Goal: Find specific page/section: Find specific page/section

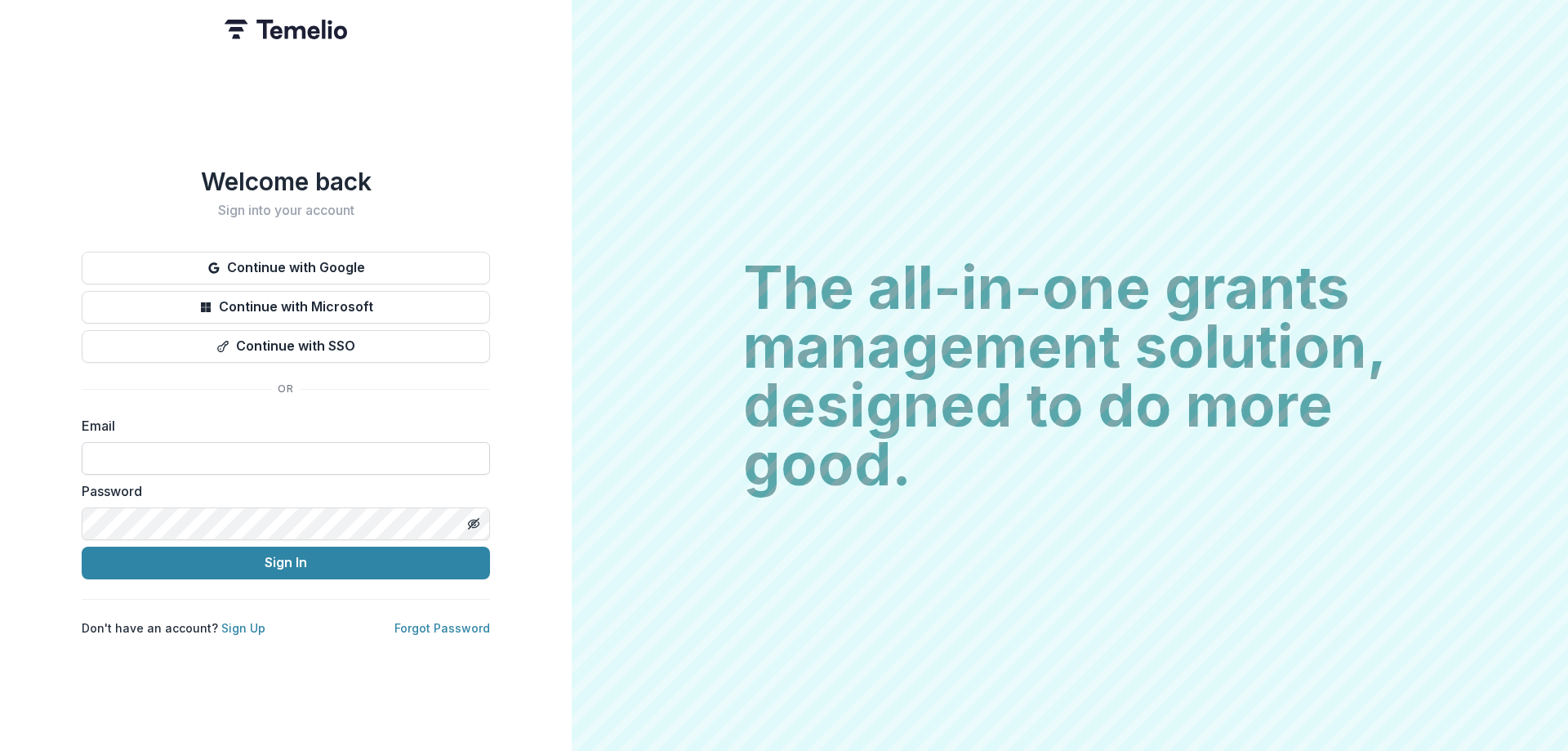
click at [109, 451] on input at bounding box center [286, 458] width 408 height 32
type input "**********"
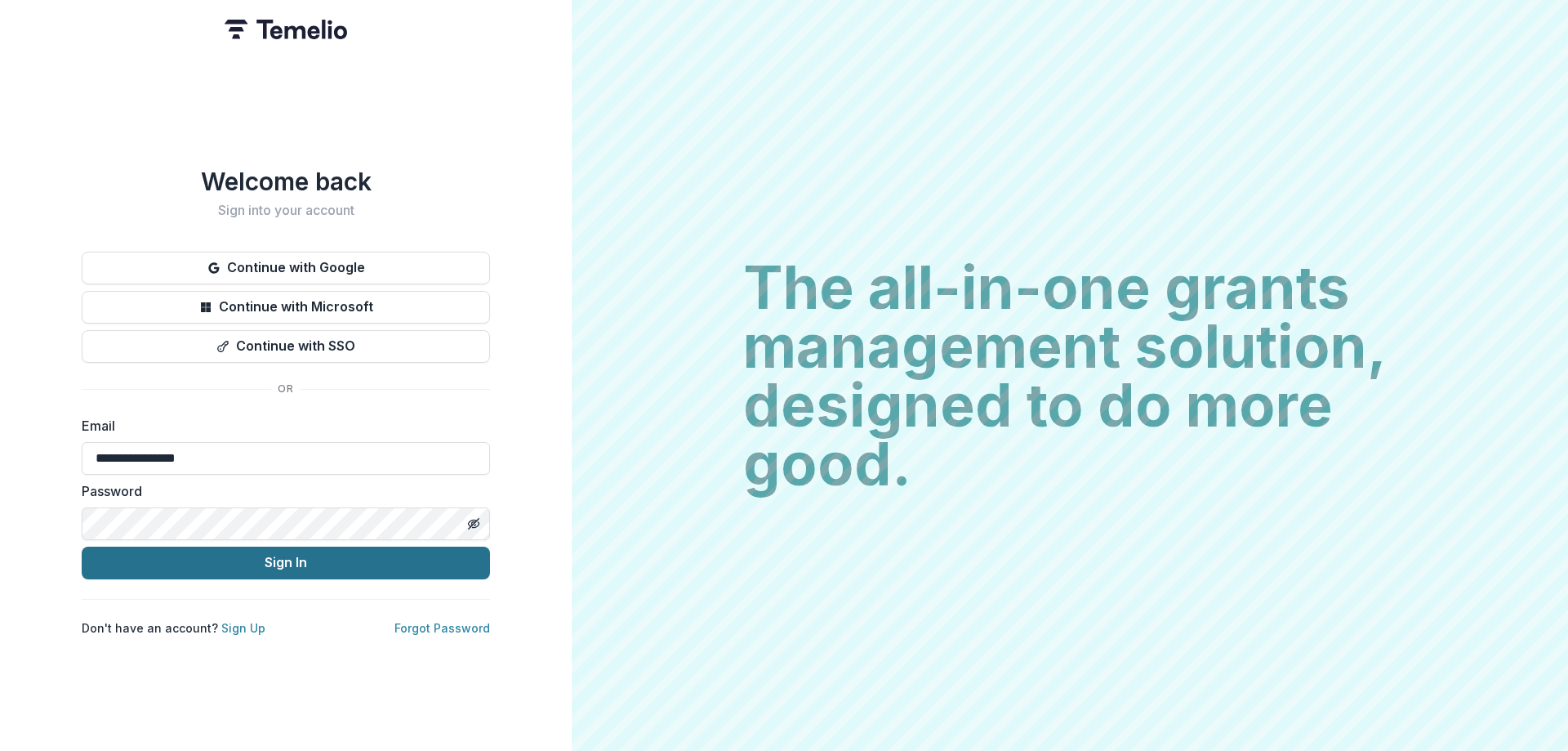
click at [223, 567] on button "Sign In" at bounding box center [286, 563] width 408 height 32
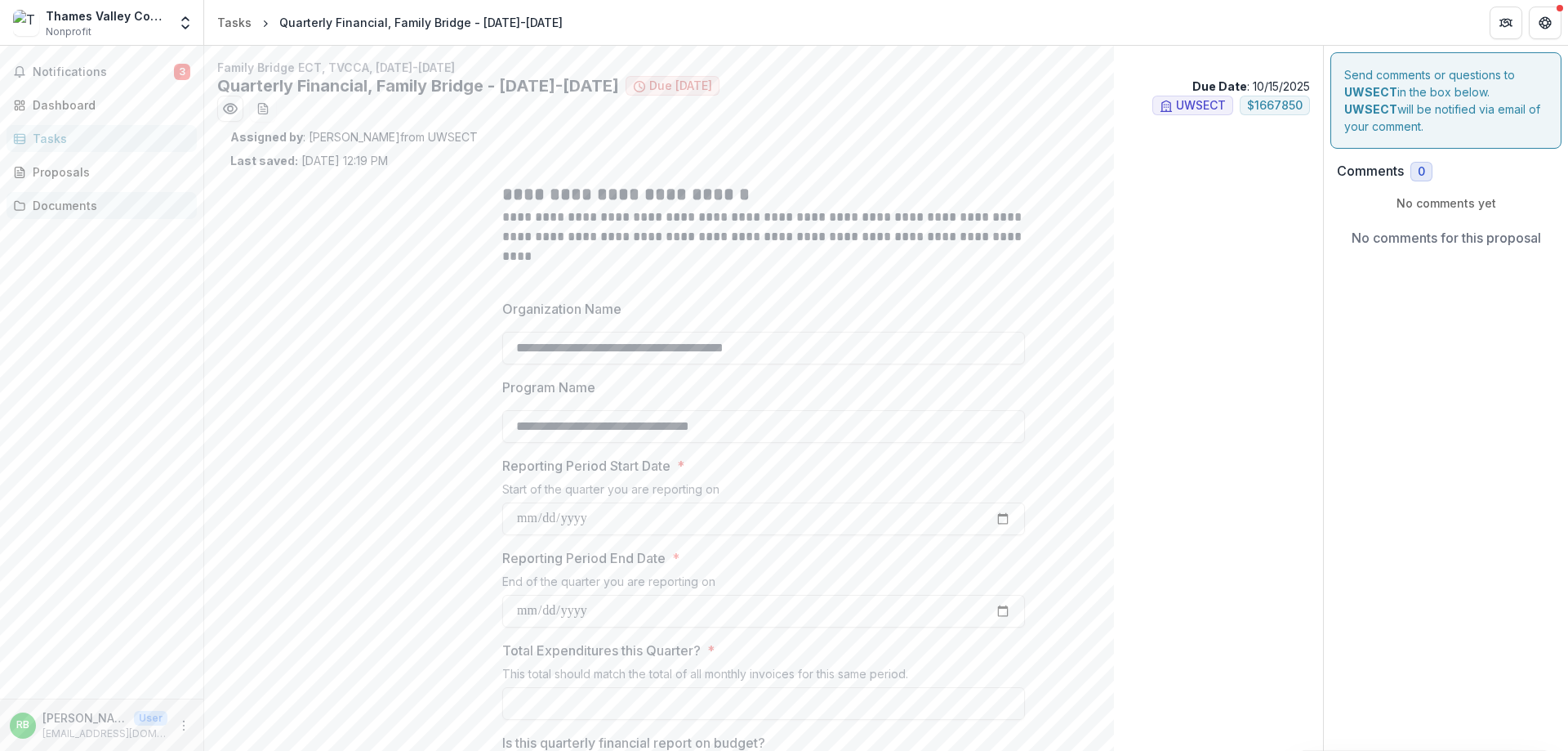
click at [51, 202] on div "Documents" at bounding box center [107, 206] width 151 height 18
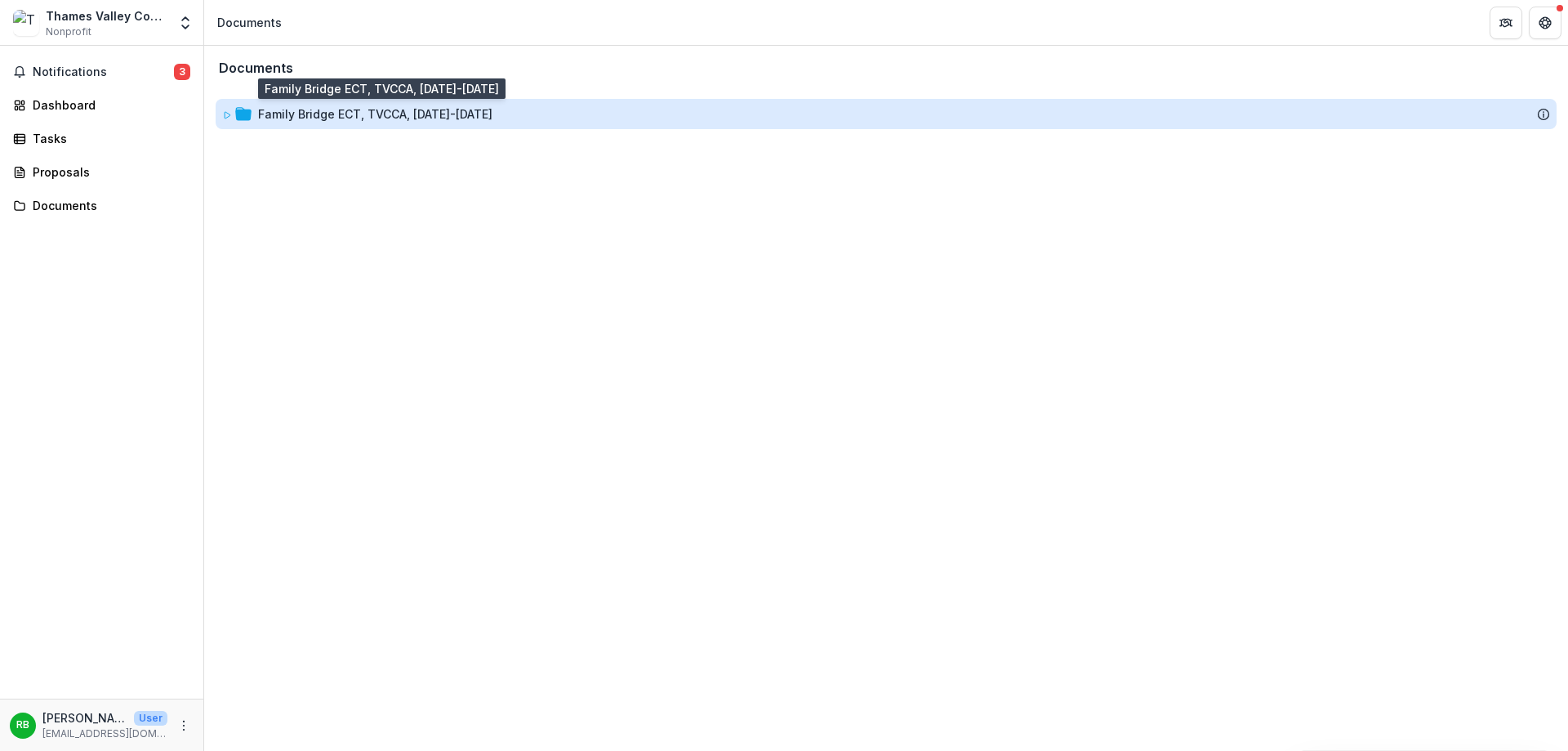
click at [338, 117] on div "Family Bridge ECT, TVCCA, [DATE]-[DATE]" at bounding box center [375, 114] width 234 height 18
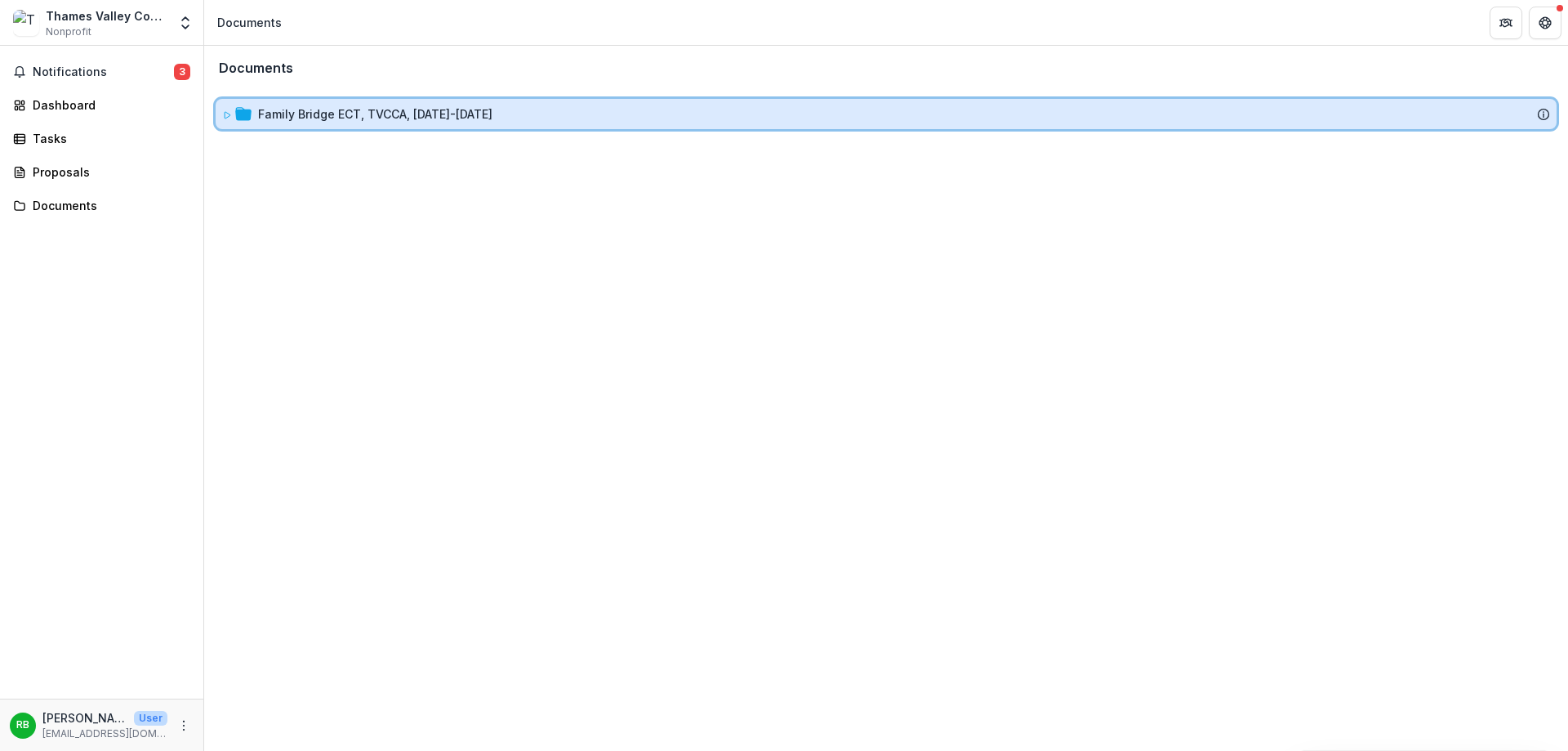
click at [245, 104] on div "Family Bridge ECT, TVCCA, [DATE]-[DATE]" at bounding box center [887, 113] width 1341 height 30
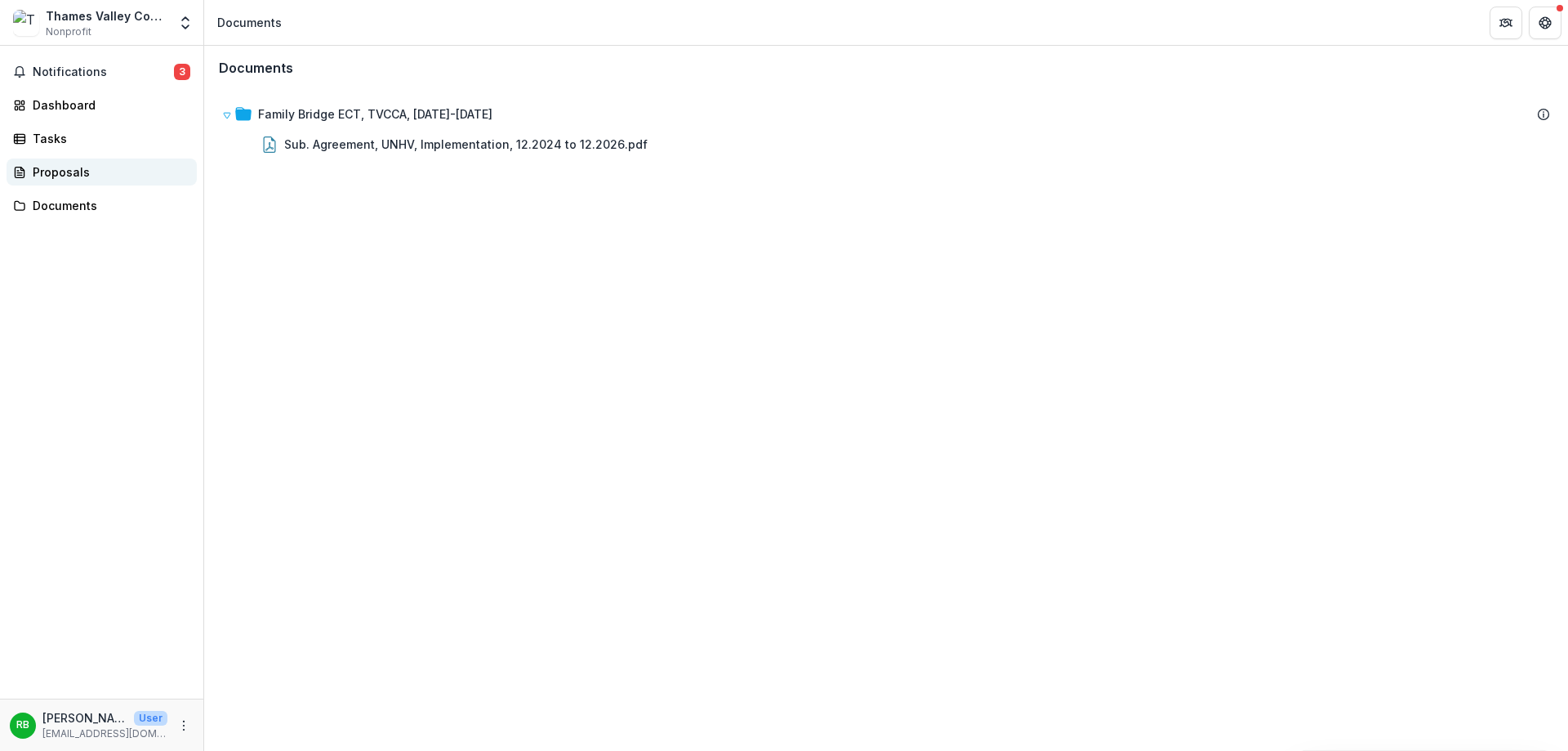
click at [67, 174] on div "Proposals" at bounding box center [107, 172] width 151 height 18
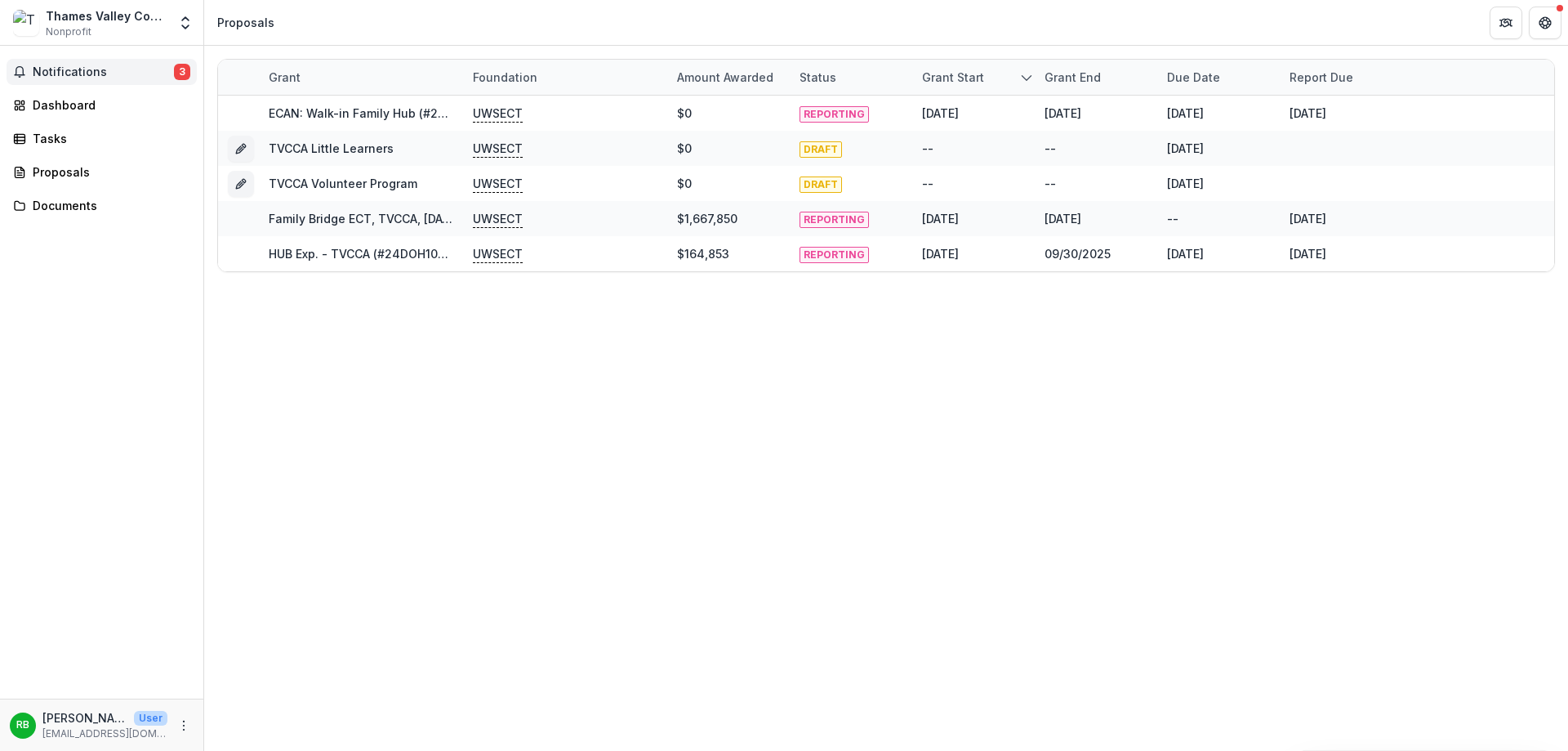
click at [73, 72] on span "Notifications" at bounding box center [103, 72] width 142 height 14
click at [36, 135] on div "Tasks" at bounding box center [107, 139] width 151 height 18
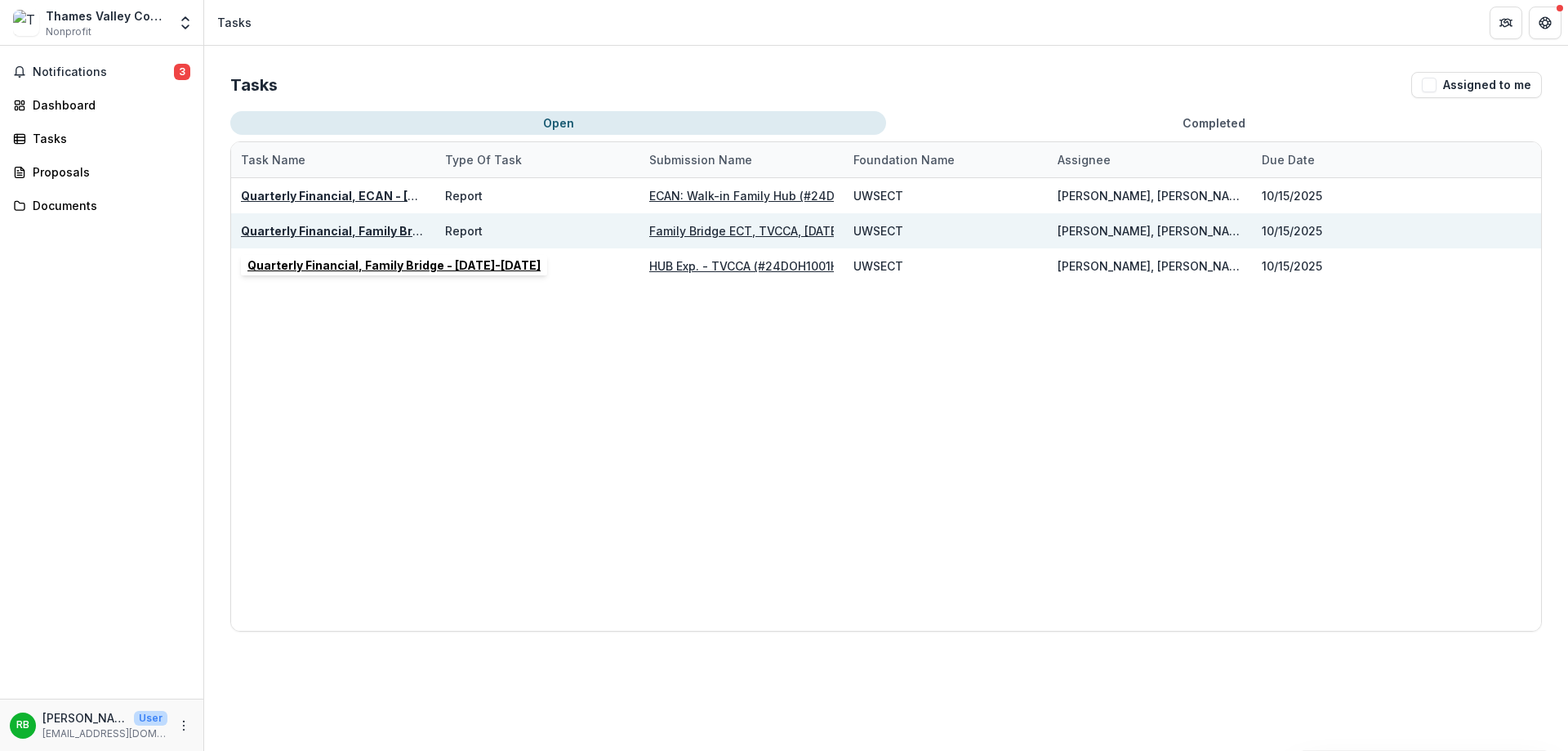
click at [327, 232] on u "Quarterly Financial, Family Bridge - [DATE]-[DATE]" at bounding box center [388, 230] width 293 height 14
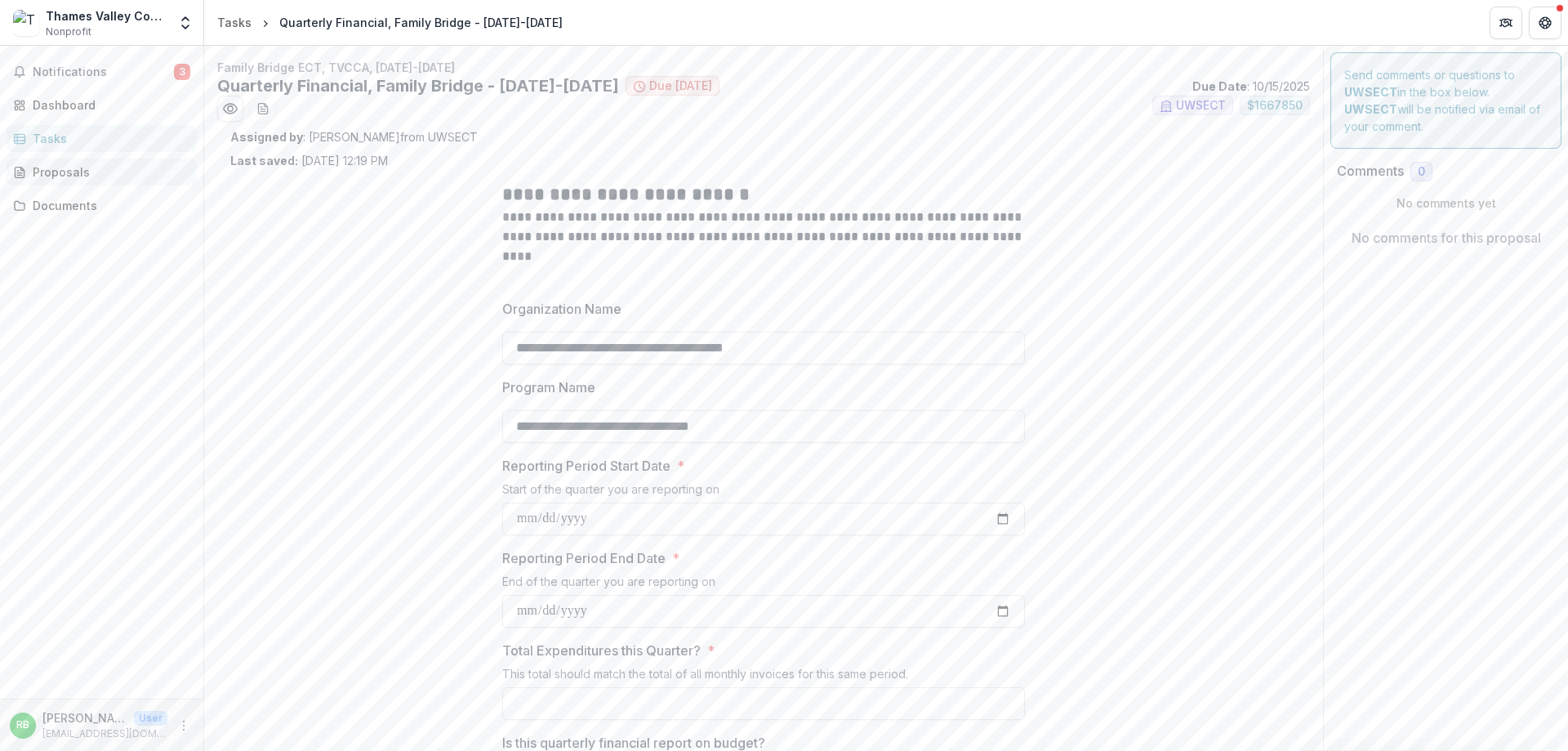
click at [47, 175] on div "Proposals" at bounding box center [107, 172] width 151 height 18
